Goal: Find specific page/section: Find specific page/section

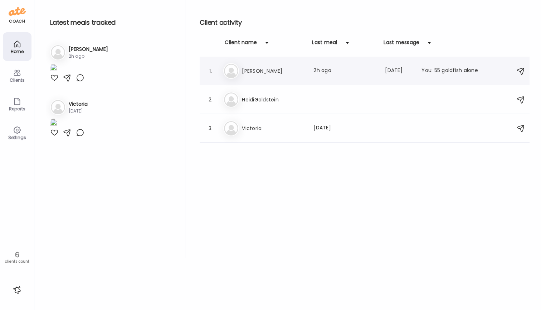
click at [250, 67] on h3 "[PERSON_NAME]" at bounding box center [273, 71] width 63 height 9
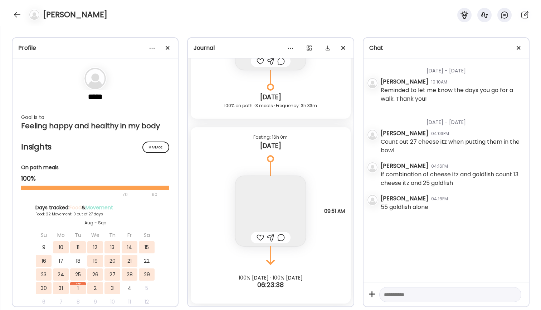
scroll to position [15146, 0]
click at [269, 202] on img at bounding box center [271, 211] width 70 height 70
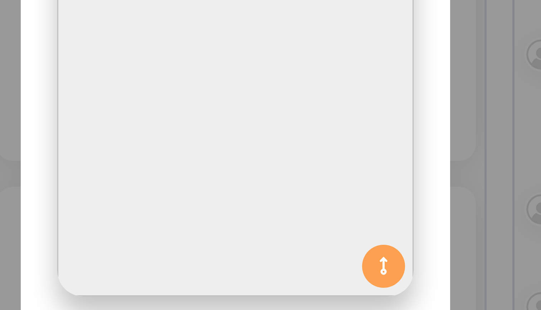
click at [211, 49] on img at bounding box center [270, 104] width 119 height 119
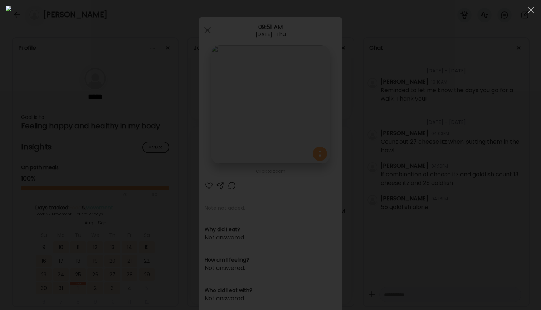
click at [528, 25] on div at bounding box center [271, 155] width 530 height 298
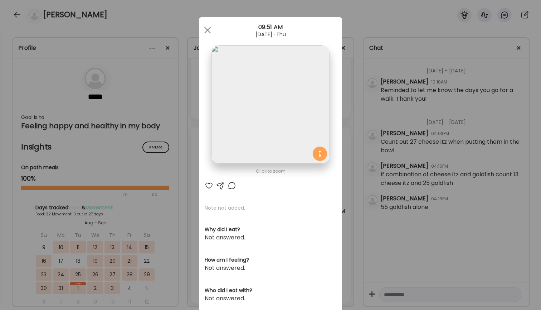
click at [435, 73] on div "Ate Coach Dashboard Wahoo! It’s official Take a moment to set up your Coach Pro…" at bounding box center [270, 155] width 541 height 310
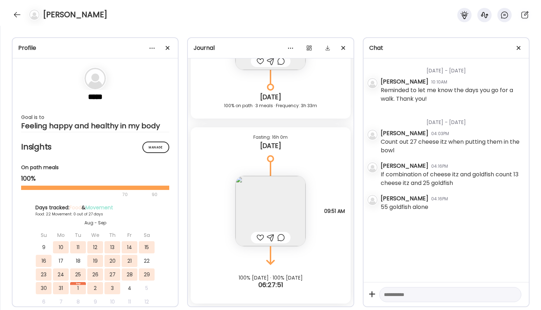
click at [400, 218] on div "[DATE] - [DATE] [PERSON_NAME] 10:10AM Reminded to let me know the days you go f…" at bounding box center [446, 169] width 165 height 223
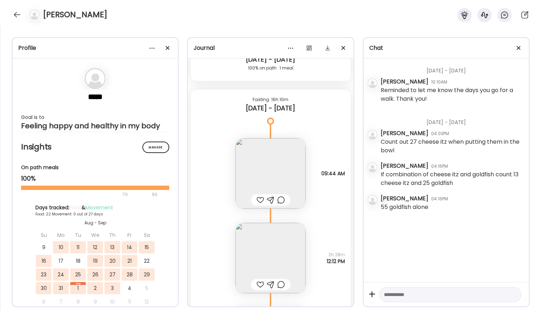
scroll to position [14430, 0]
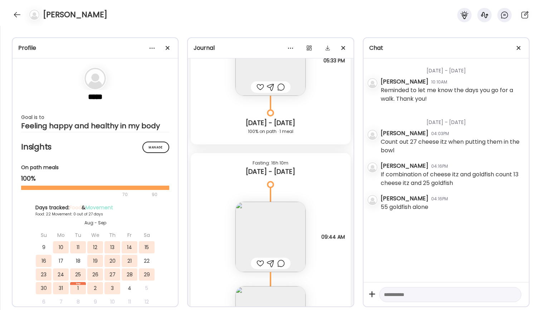
click at [265, 233] on img at bounding box center [271, 237] width 70 height 70
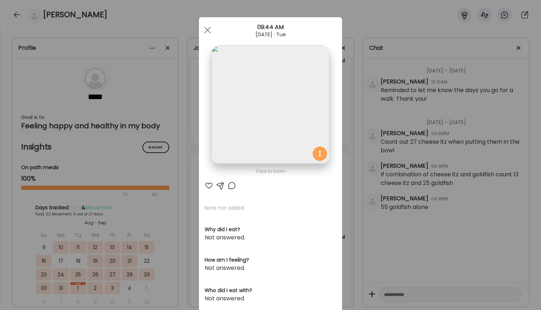
click at [397, 152] on div "Ate Coach Dashboard Wahoo! It’s official Take a moment to set up your Coach Pro…" at bounding box center [270, 155] width 541 height 310
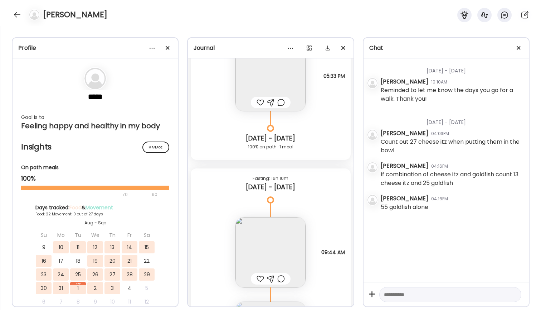
scroll to position [14413, 0]
click at [280, 232] on img at bounding box center [271, 253] width 70 height 70
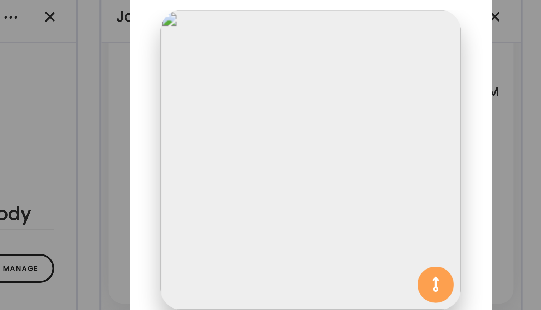
click at [199, 45] on section at bounding box center [270, 112] width 143 height 135
click at [195, 40] on div "Ate Coach Dashboard Wahoo! It’s official Take a moment to set up your Coach Pro…" at bounding box center [270, 155] width 541 height 310
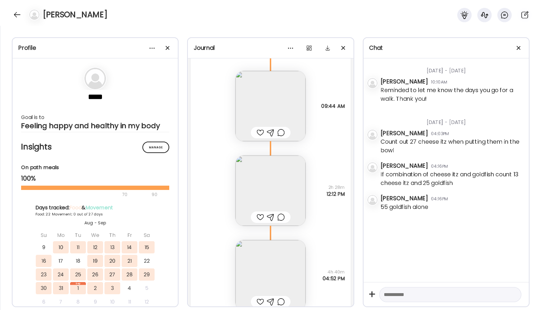
scroll to position [14561, 0]
click at [266, 283] on img at bounding box center [271, 274] width 70 height 70
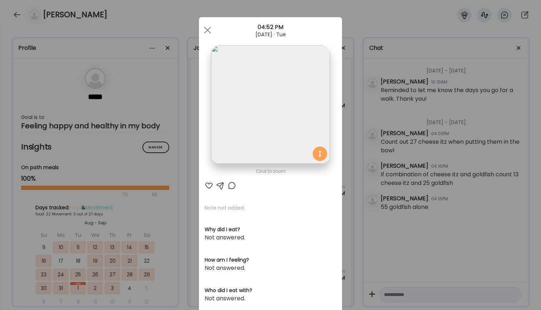
click at [417, 107] on div "Ate Coach Dashboard Wahoo! It’s official Take a moment to set up your Coach Pro…" at bounding box center [270, 155] width 541 height 310
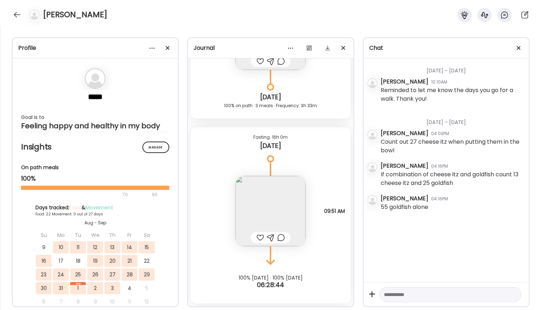
scroll to position [15146, 0]
